Goal: Transaction & Acquisition: Obtain resource

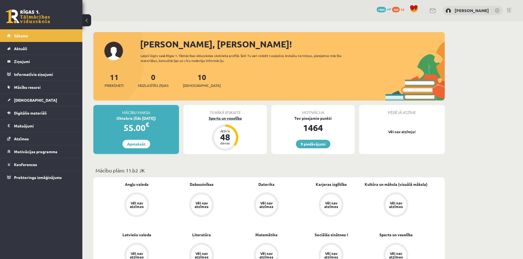
click at [234, 116] on div "Sports un veselība" at bounding box center [224, 119] width 83 height 6
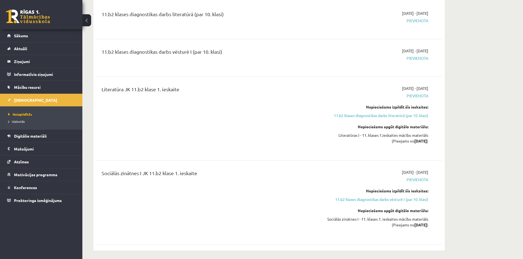
scroll to position [137, 0]
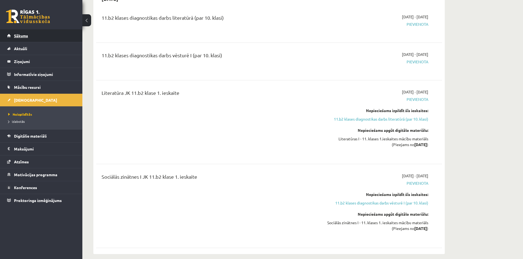
click at [57, 42] on link "Sākums" at bounding box center [41, 35] width 68 height 13
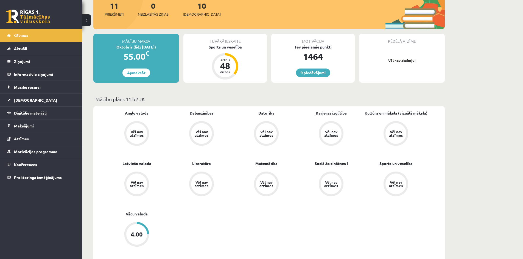
scroll to position [82, 0]
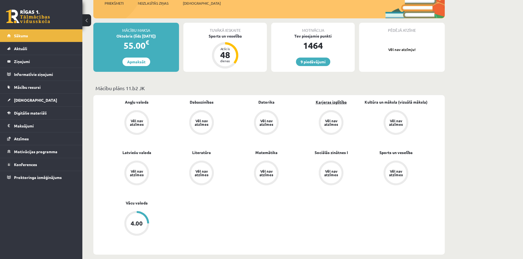
click at [334, 103] on link "Karjeras izglītība" at bounding box center [331, 102] width 31 height 6
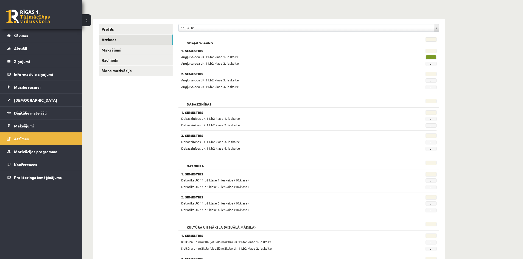
scroll to position [55, 0]
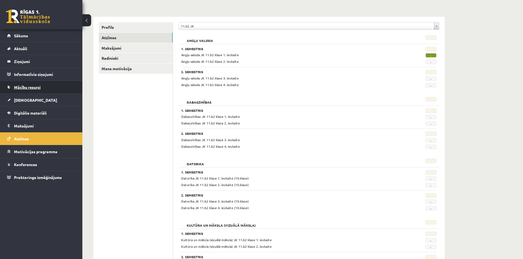
click at [37, 86] on span "Mācību resursi" at bounding box center [27, 87] width 27 height 5
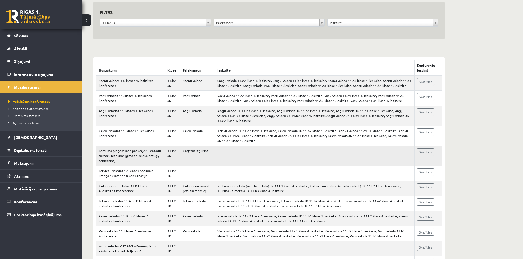
scroll to position [55, 0]
click at [427, 148] on td "Skatīties" at bounding box center [428, 155] width 27 height 20
click at [424, 150] on link "Skatīties" at bounding box center [425, 151] width 17 height 7
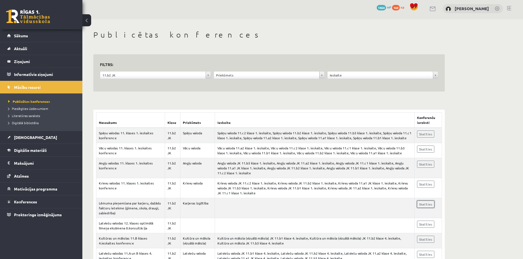
scroll to position [0, 0]
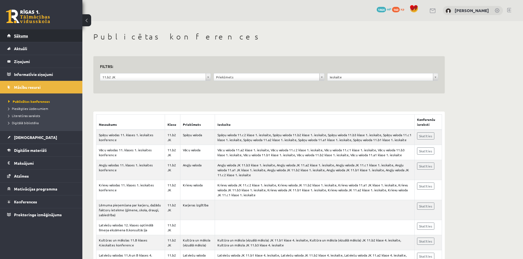
click at [38, 34] on link "Sākums" at bounding box center [41, 35] width 68 height 13
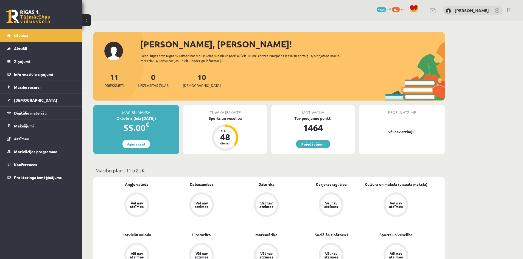
drag, startPoint x: 329, startPoint y: 147, endPoint x: 325, endPoint y: 139, distance: 9.0
click at [329, 147] on div "Motivācija Tev pieejamie punkti 1464 9 piedāvājumi" at bounding box center [312, 129] width 83 height 49
click at [325, 139] on div "Motivācija Tev pieejamie punkti 1464 9 piedāvājumi" at bounding box center [312, 129] width 83 height 49
click at [325, 143] on link "9 piedāvājumi" at bounding box center [313, 144] width 34 height 9
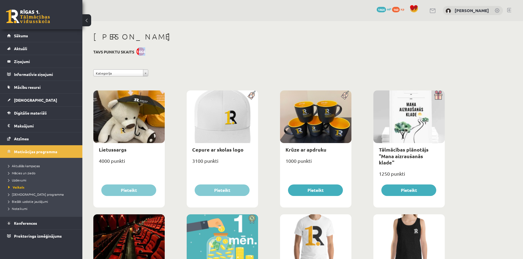
drag, startPoint x: 138, startPoint y: 50, endPoint x: 148, endPoint y: 51, distance: 10.5
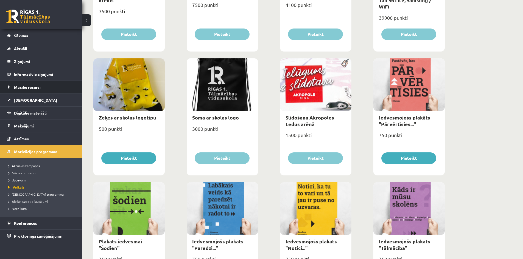
scroll to position [364, 0]
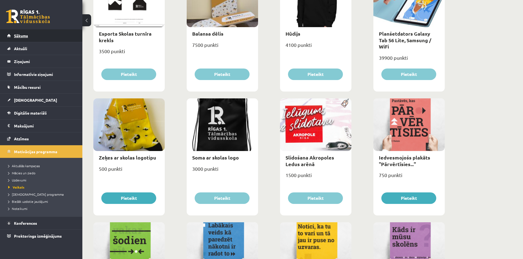
click at [36, 39] on link "Sākums" at bounding box center [41, 35] width 68 height 13
